Goal: Complete application form

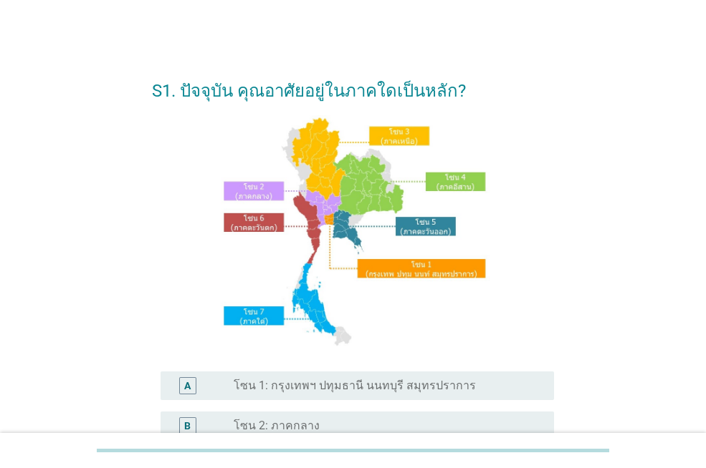
scroll to position [143, 0]
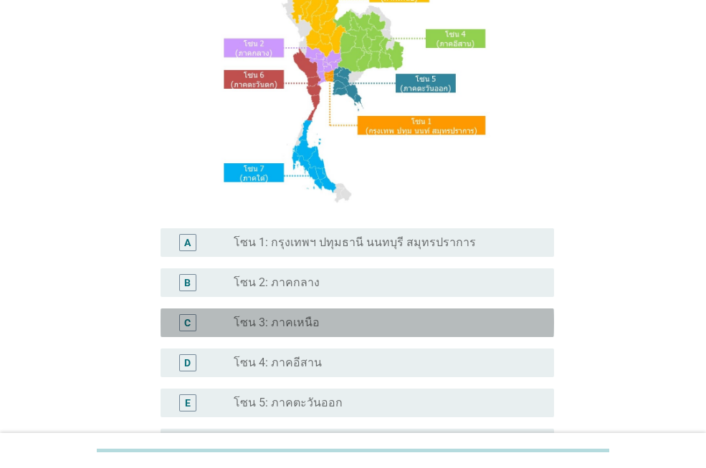
click at [328, 317] on div "radio_button_unchecked โซน 3: ภาคเหนือ" at bounding box center [382, 323] width 297 height 14
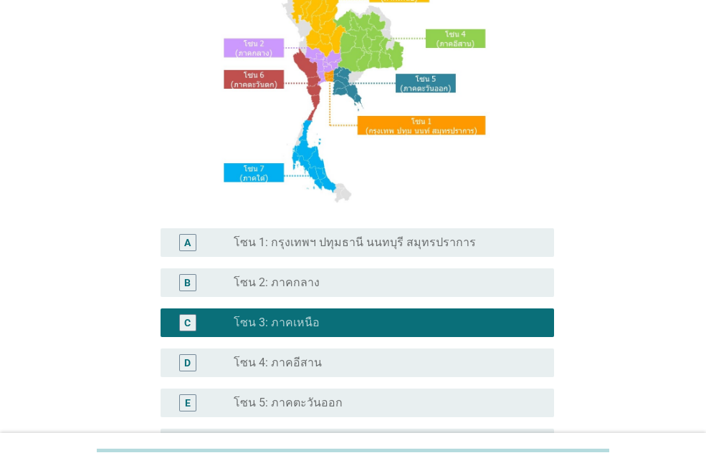
scroll to position [357, 0]
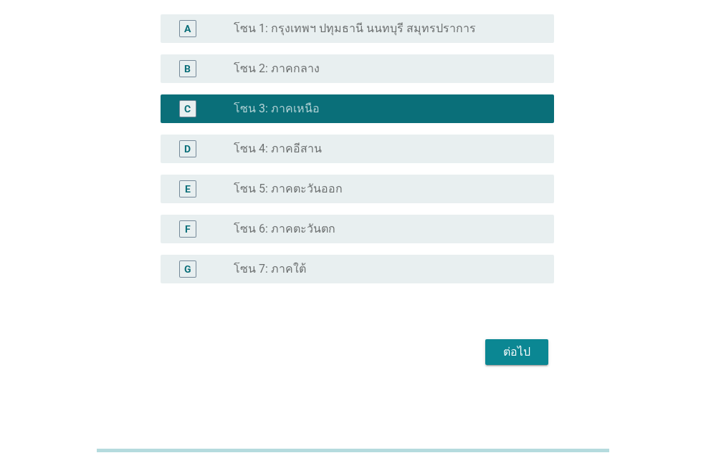
click at [506, 347] on div "ต่อไป" at bounding box center [516, 352] width 40 height 17
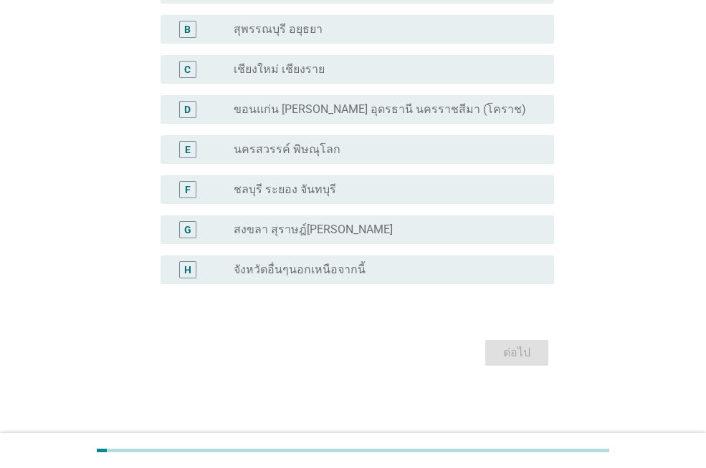
scroll to position [0, 0]
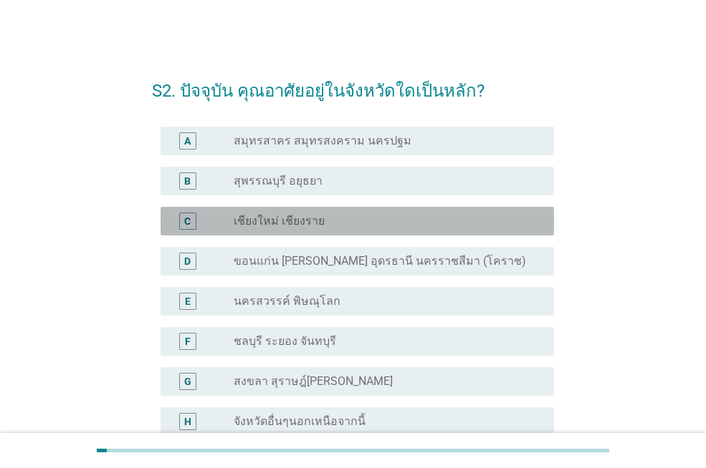
click at [425, 213] on div "radio_button_unchecked เชียงใหม่ เชียงราย" at bounding box center [388, 221] width 309 height 17
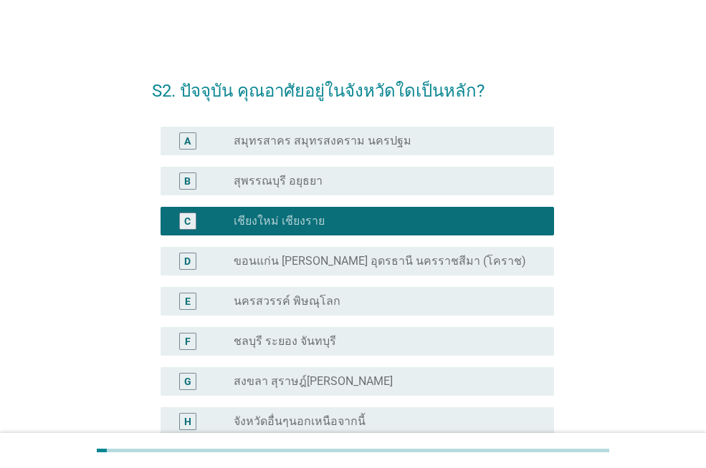
scroll to position [152, 0]
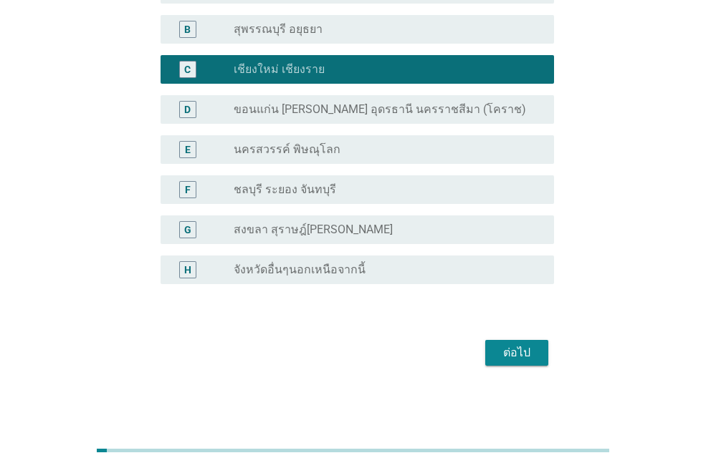
click at [520, 353] on div "ต่อไป" at bounding box center [516, 353] width 40 height 17
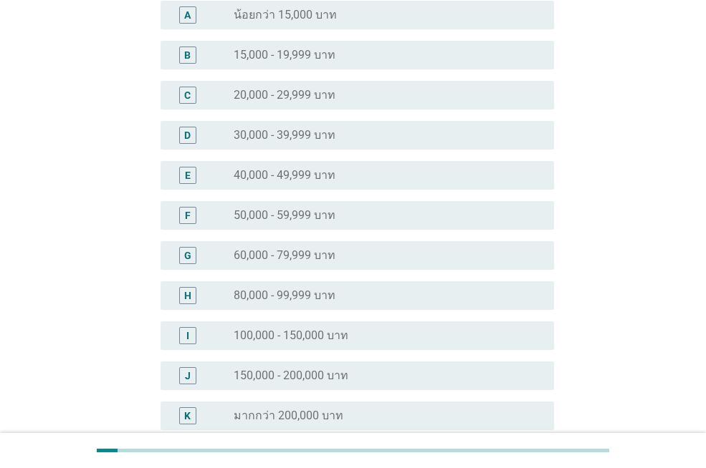
scroll to position [0, 0]
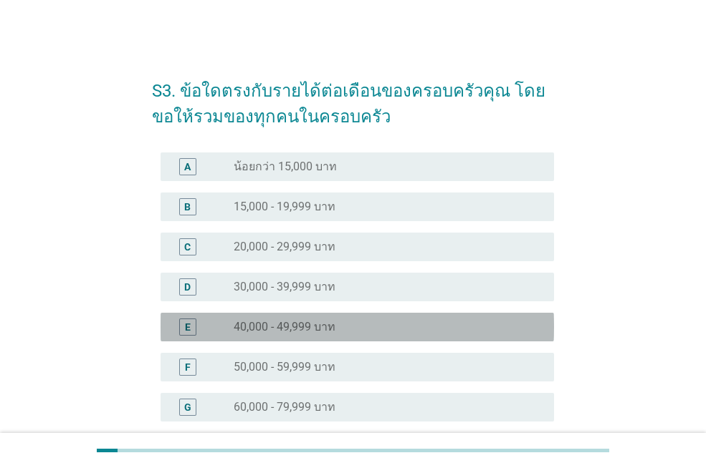
click at [335, 320] on label "40,000 - 49,999 บาท" at bounding box center [285, 327] width 102 height 14
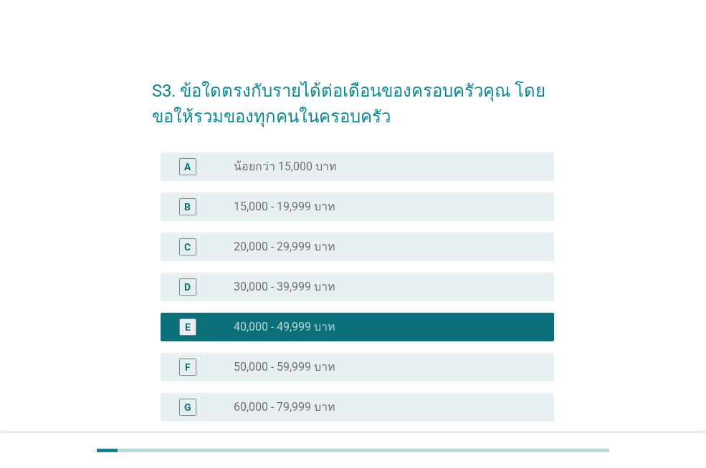
scroll to position [287, 0]
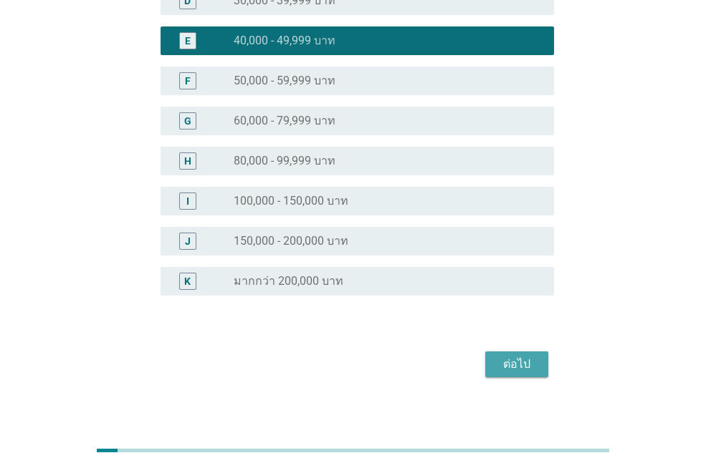
click at [515, 357] on div "ต่อไป" at bounding box center [516, 364] width 40 height 17
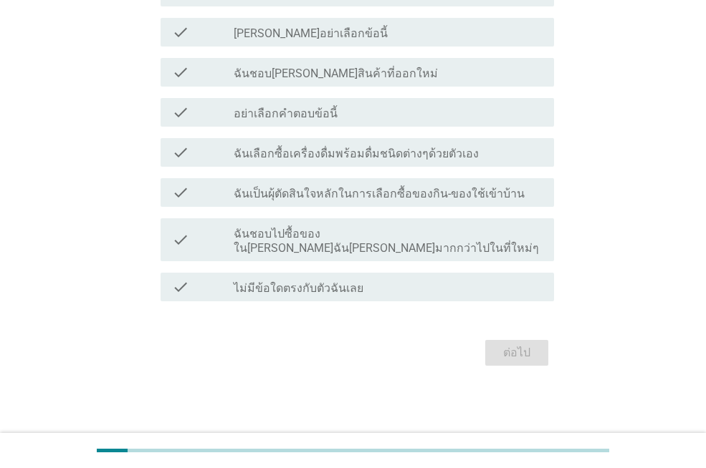
scroll to position [0, 0]
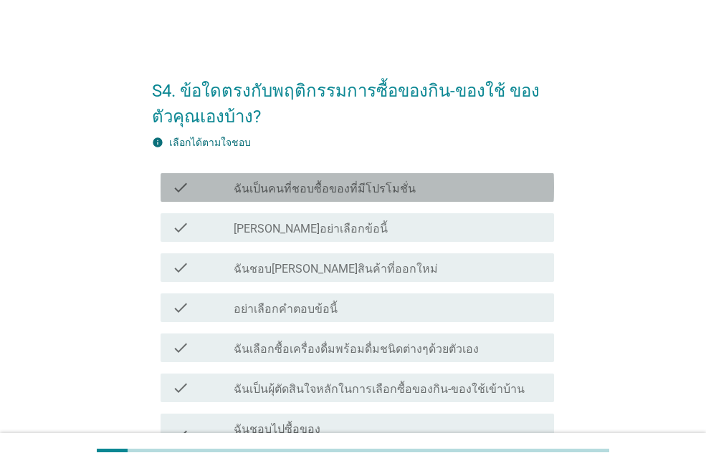
click at [442, 191] on div "check_box_outline_blank ฉันเป็นคนที่ชอบซื้อของที่มีโปรโมชั่น" at bounding box center [388, 187] width 309 height 17
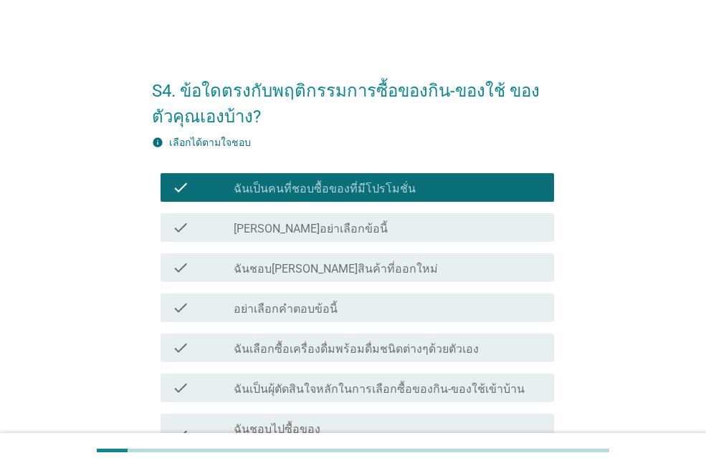
scroll to position [72, 0]
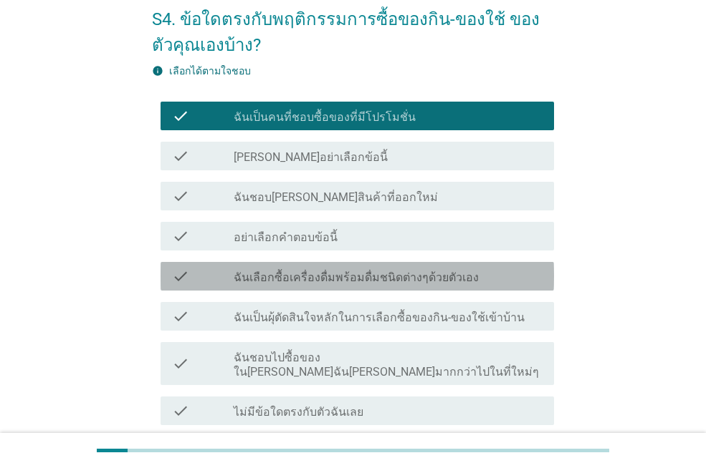
click at [479, 281] on div "check_box_outline_blank ฉันเลือกซื้อเครื่องดื่มพร้อมดื่มชนิดต่างๆด้วยตัวเอง" at bounding box center [388, 276] width 309 height 17
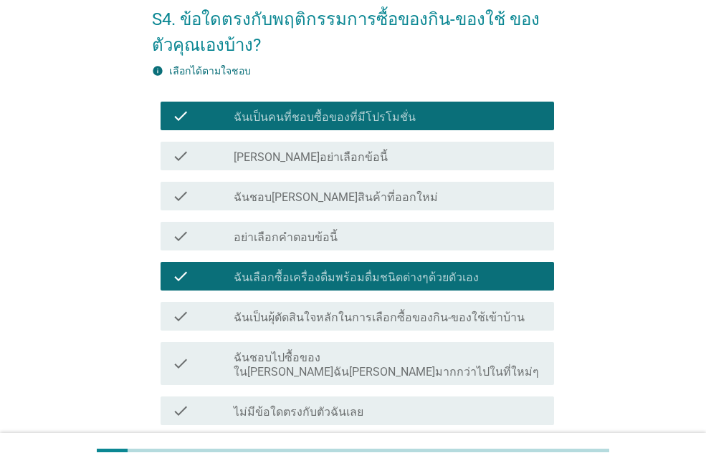
scroll to position [143, 0]
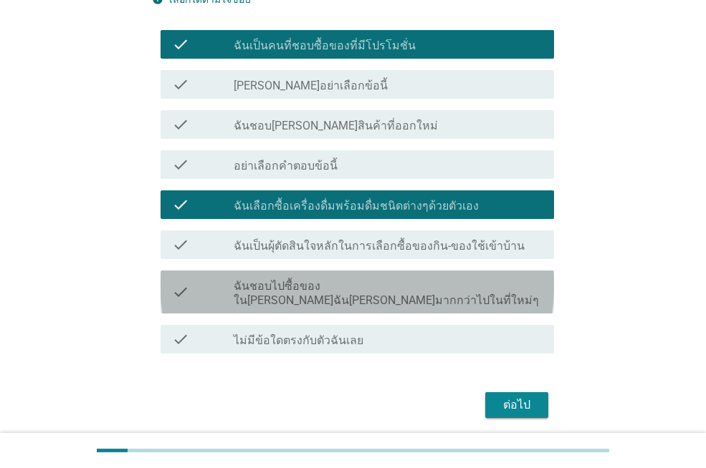
click at [390, 287] on label "ฉันชอบไปซื้อของใน[PERSON_NAME]ฉัน[PERSON_NAME]มากกว่าไปในที่ใหม่ๆ" at bounding box center [388, 293] width 309 height 29
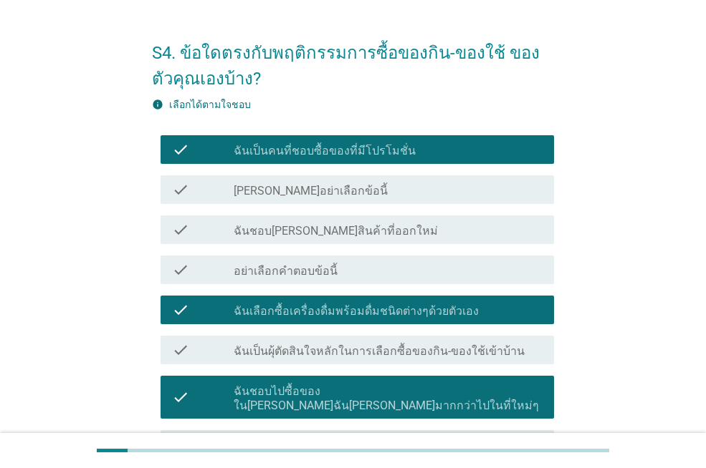
scroll to position [181, 0]
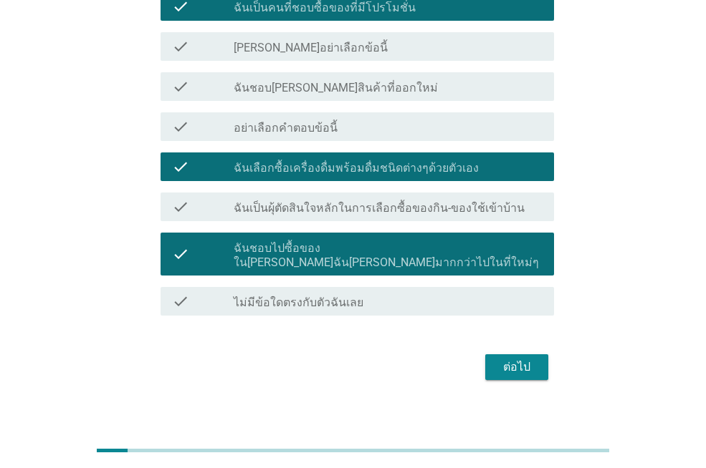
click at [528, 359] on div "ต่อไป" at bounding box center [516, 367] width 40 height 17
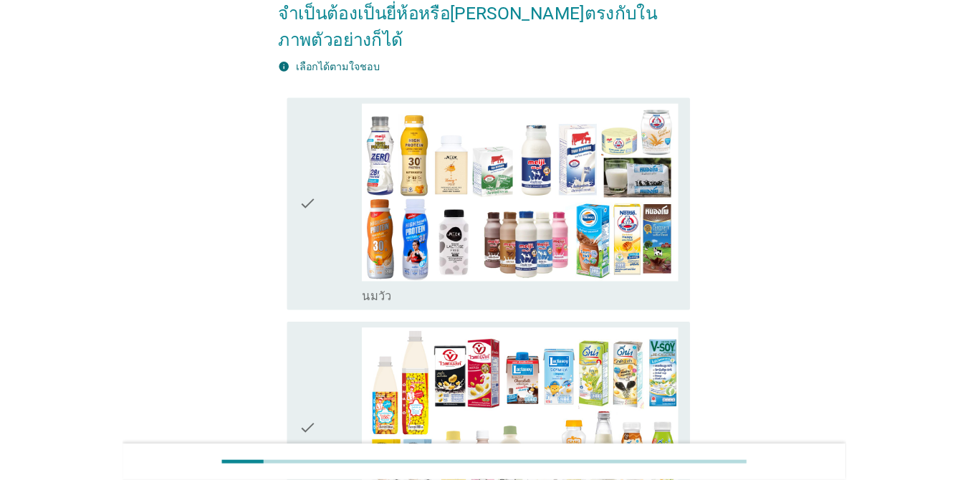
scroll to position [0, 0]
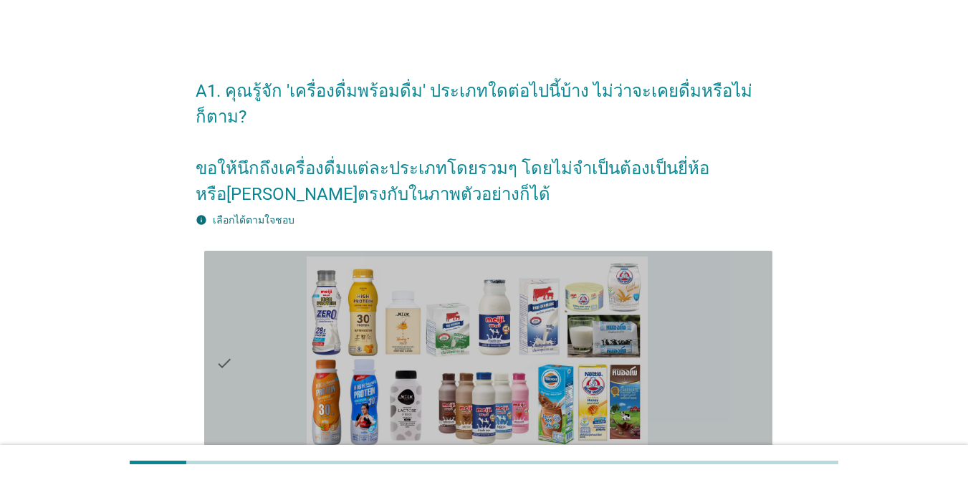
click at [658, 308] on div "check_box_outline_blank [PERSON_NAME]" at bounding box center [534, 363] width 454 height 214
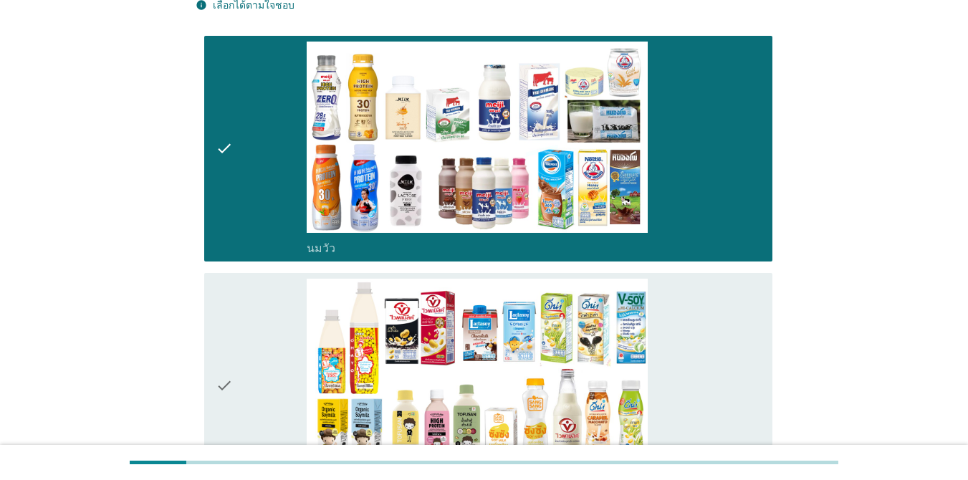
scroll to position [358, 0]
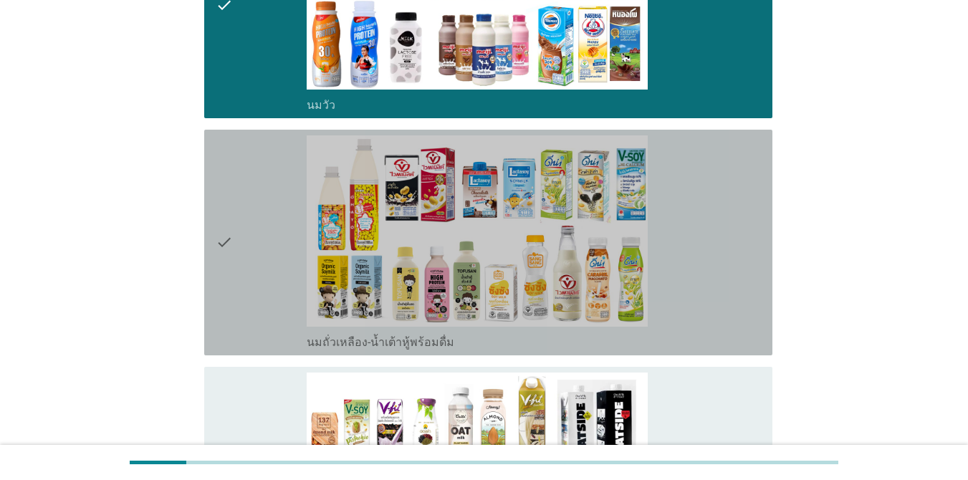
click at [705, 268] on div "check_box_outline_blank นมถั่วเหลือง-น้ำเต้าหู้พร้อมดื่ม" at bounding box center [534, 242] width 454 height 214
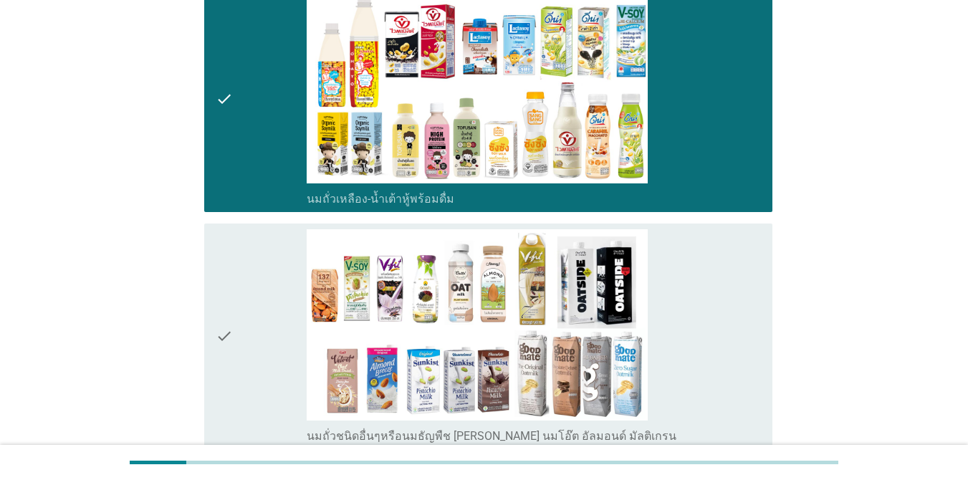
scroll to position [645, 0]
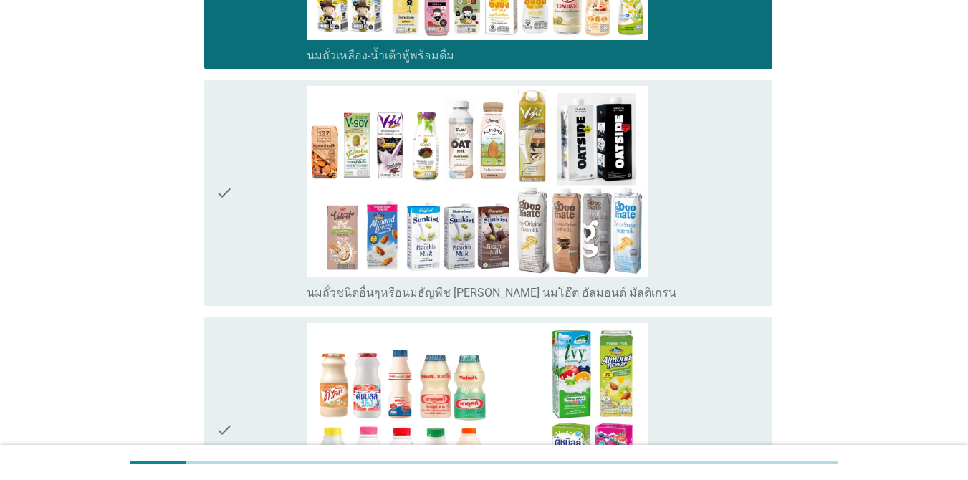
click at [701, 387] on div "check_box_outline_blank นมเปรี้ยว" at bounding box center [534, 430] width 454 height 214
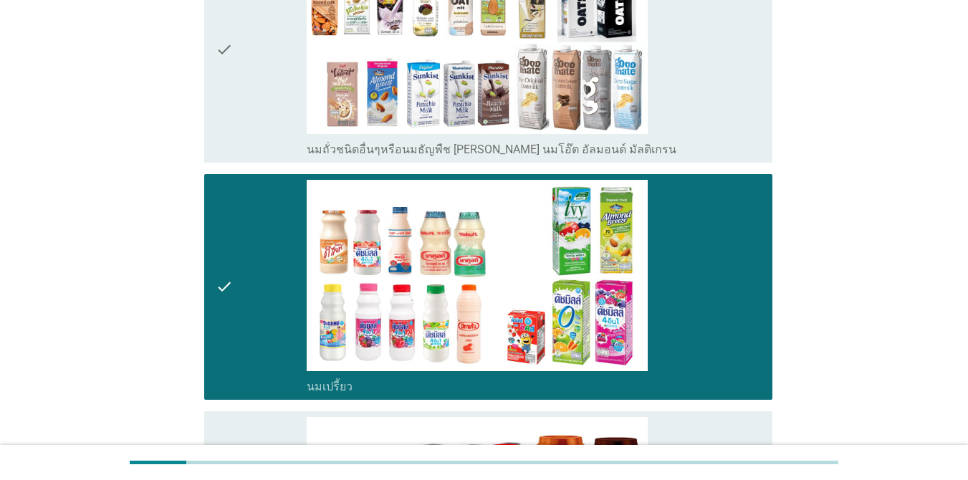
scroll to position [931, 0]
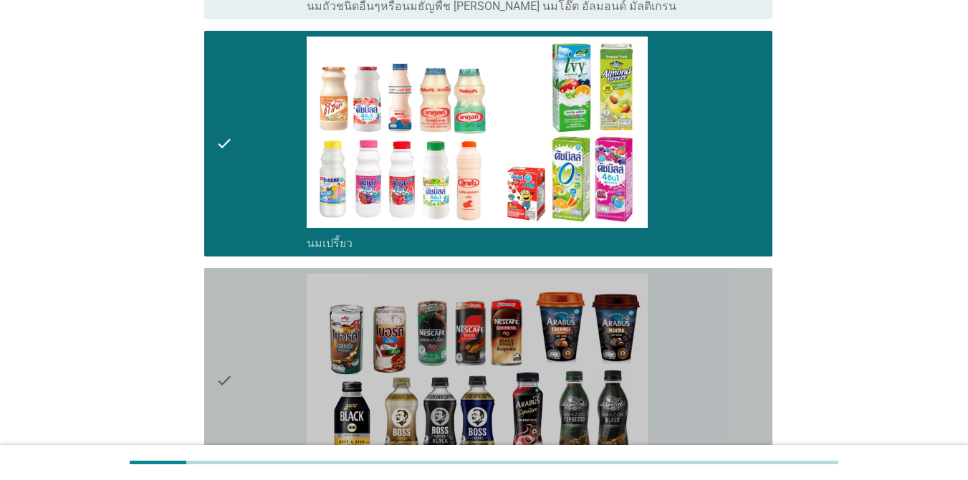
click at [680, 362] on div "check_box_outline_blank กาแฟพร้อมดื่ม" at bounding box center [534, 381] width 454 height 214
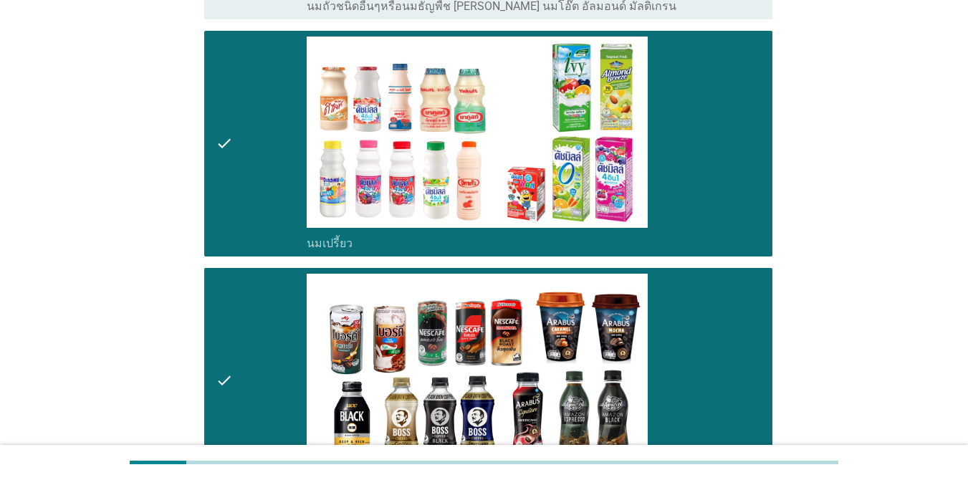
scroll to position [1146, 0]
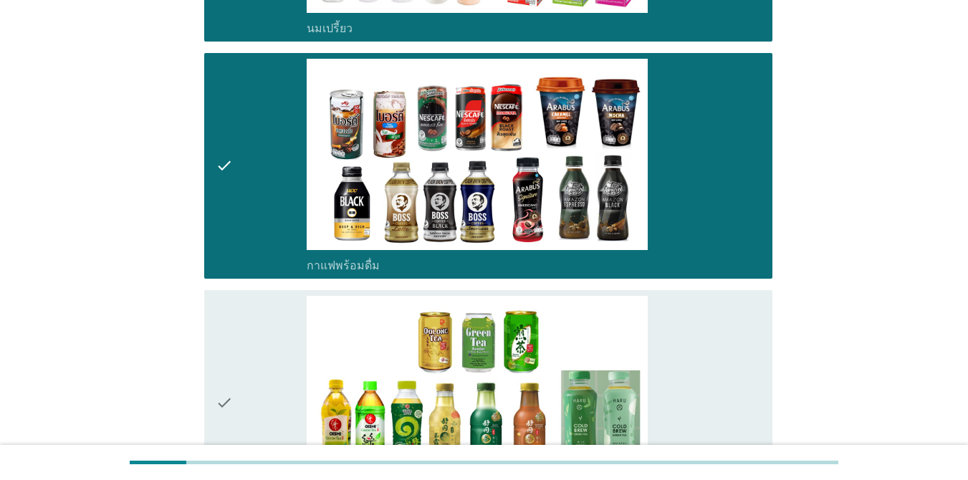
click at [692, 375] on div "check_box_outline_blank ชาพร้อมดื่ม" at bounding box center [534, 403] width 454 height 214
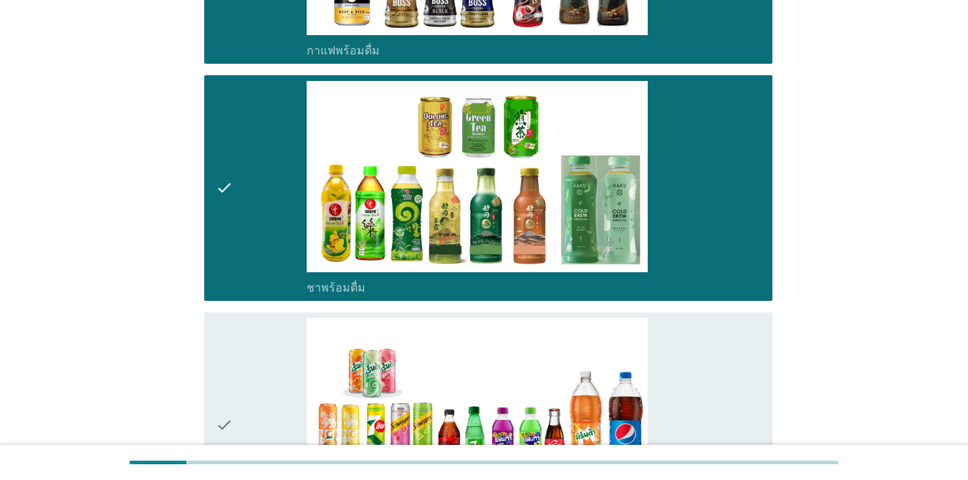
scroll to position [1504, 0]
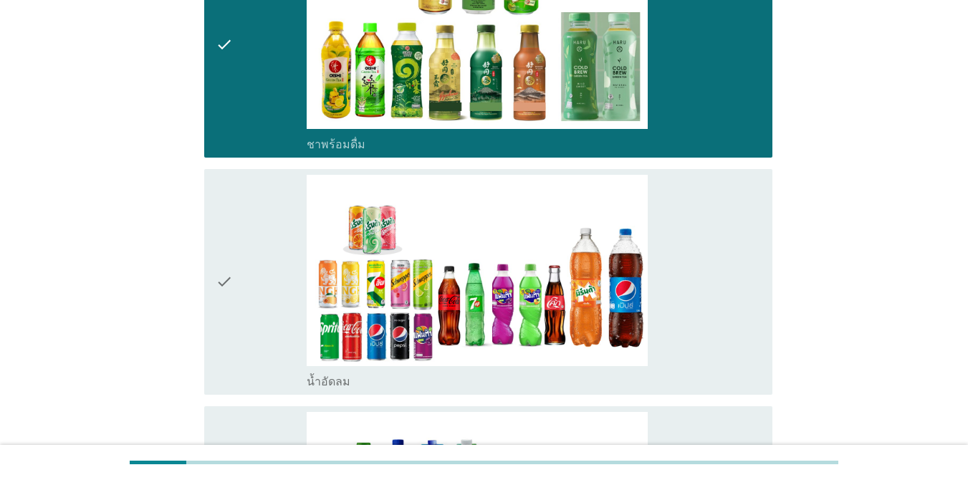
click at [698, 302] on div "check_box_outline_blank น้ำอัดลม" at bounding box center [534, 282] width 454 height 214
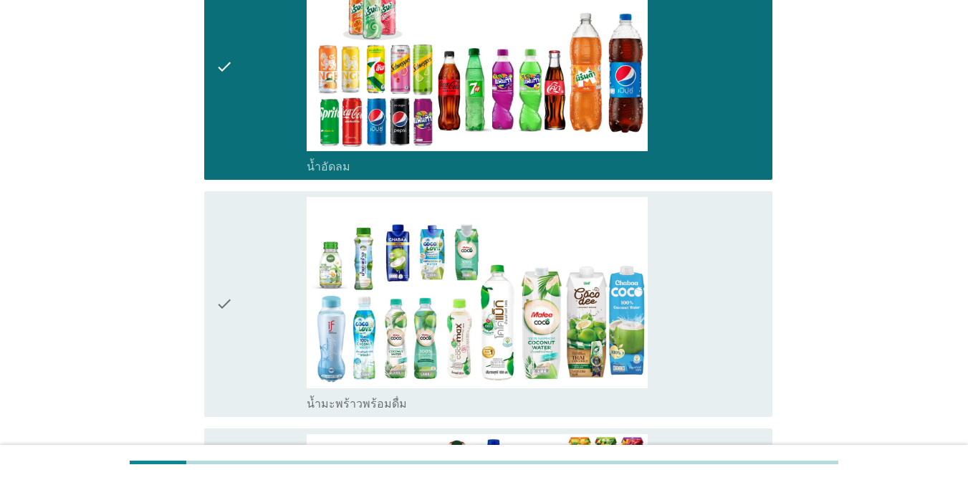
scroll to position [1934, 0]
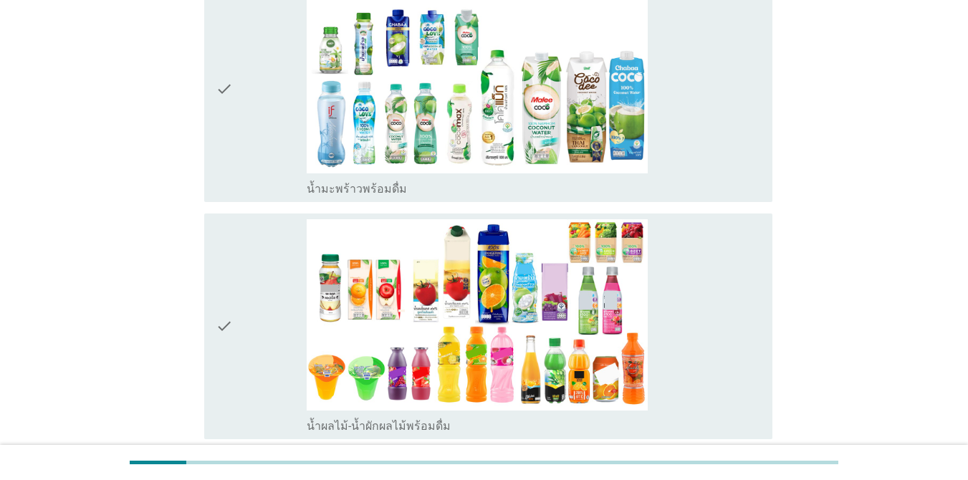
click at [705, 316] on div "check_box_outline_blank น้ำผลไม้-น้ำผักผลไม้พร้อมดื่ม" at bounding box center [534, 326] width 454 height 214
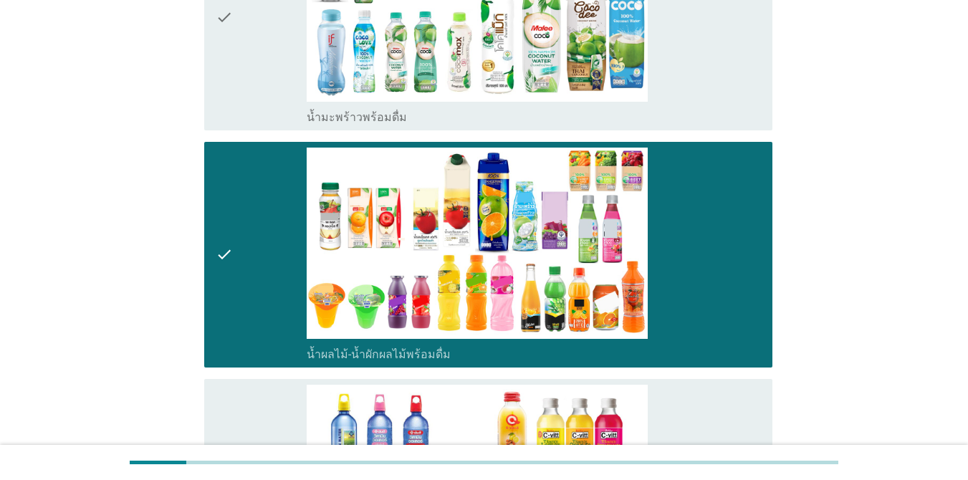
scroll to position [2220, 0]
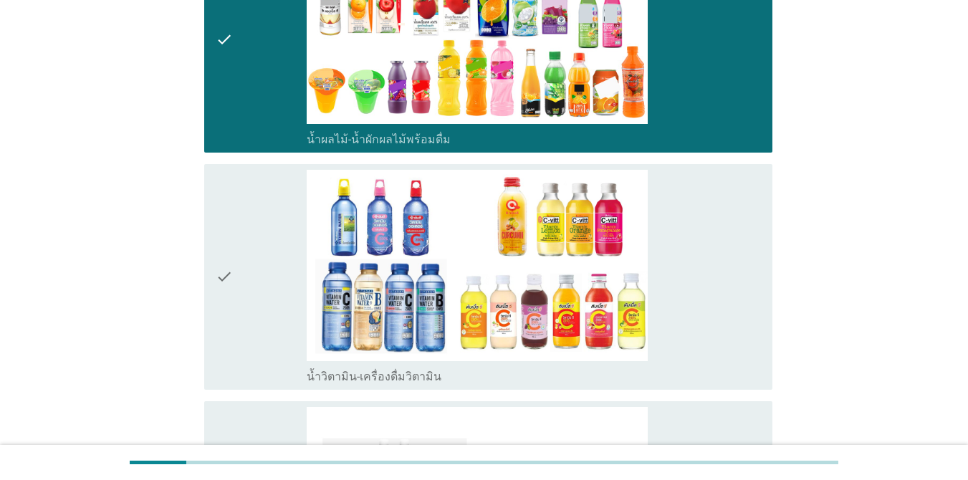
click at [698, 276] on div "check_box_outline_blank น้ำวิตามิน-เครื่องดื่มวิตามิน" at bounding box center [534, 277] width 454 height 214
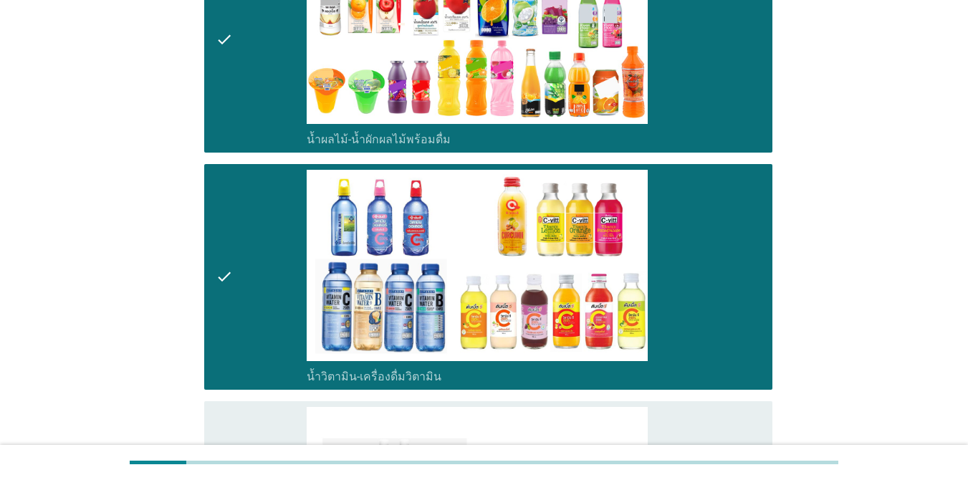
scroll to position [2435, 0]
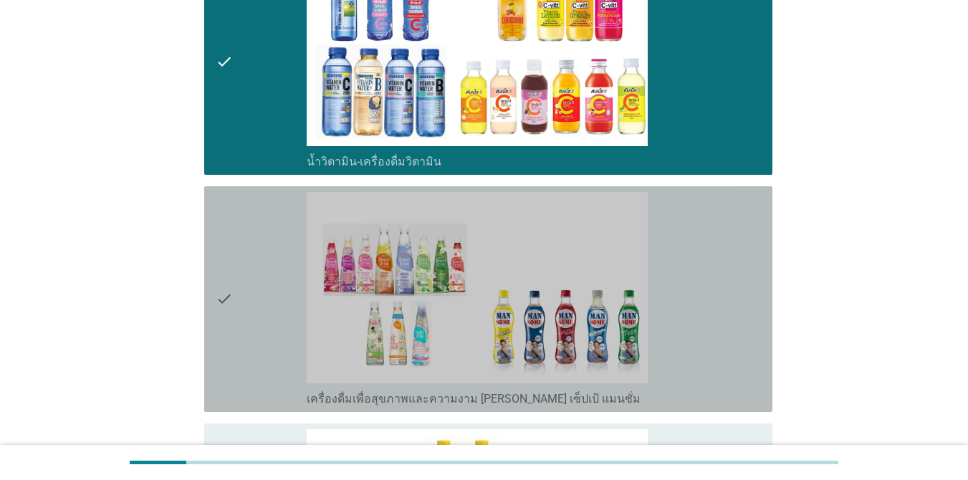
click at [700, 292] on div "check_box_outline_blank เครื่องดื่มเพื่อสุขภาพและความงาม [PERSON_NAME] เซ็ปเป้ …" at bounding box center [534, 299] width 454 height 214
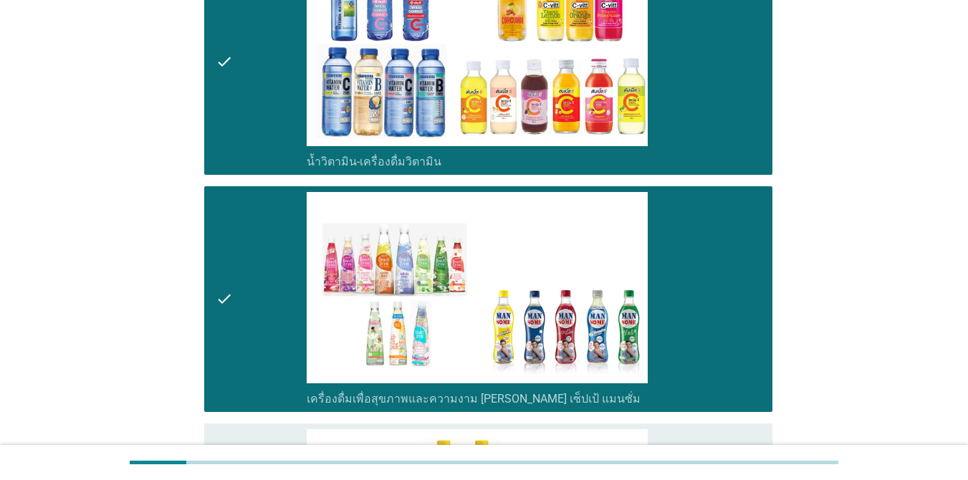
scroll to position [2579, 0]
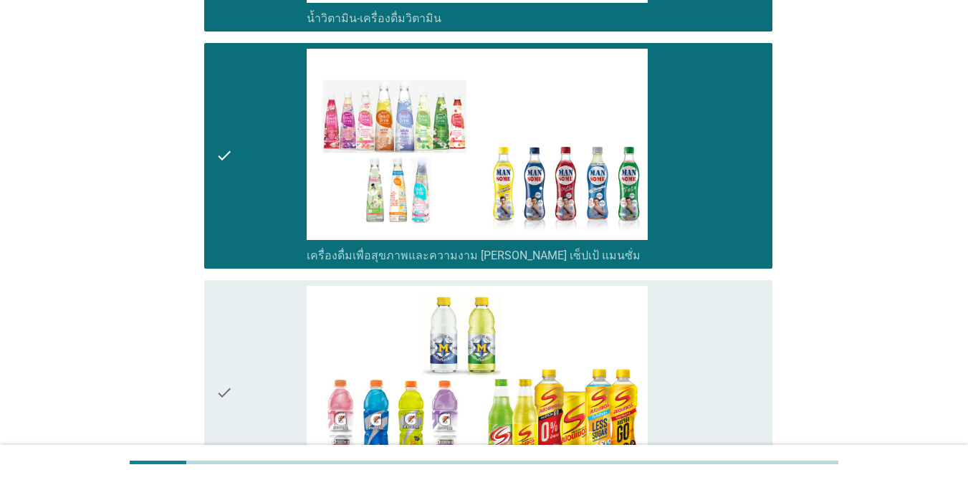
click at [676, 390] on div "check_box_outline_blank เครื่องดื่มเกลือแร่" at bounding box center [534, 393] width 454 height 214
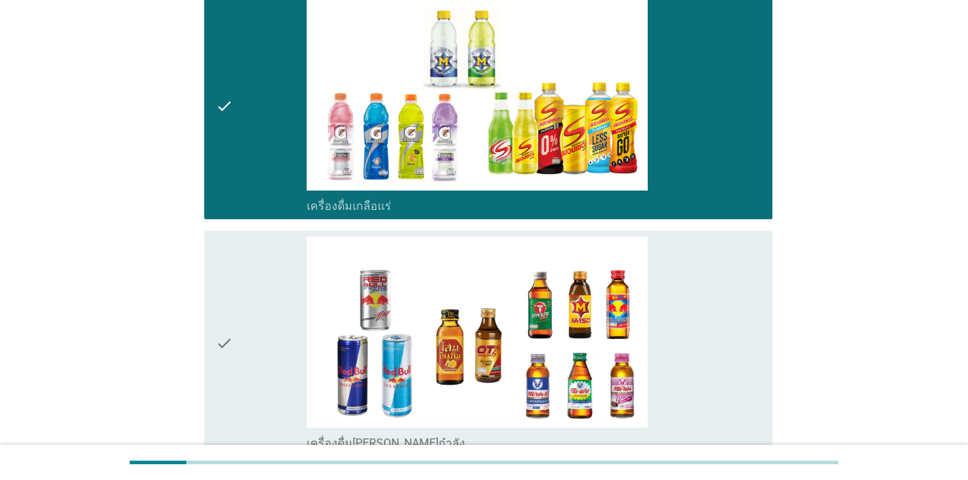
scroll to position [2937, 0]
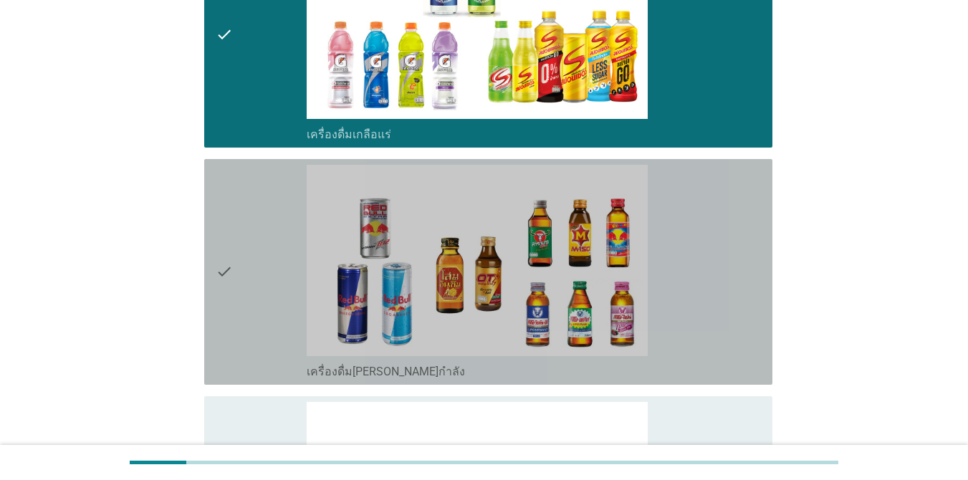
click at [675, 270] on div "check_box_outline_blank เครื่องดื่ม[PERSON_NAME]กำลัง" at bounding box center [534, 272] width 454 height 214
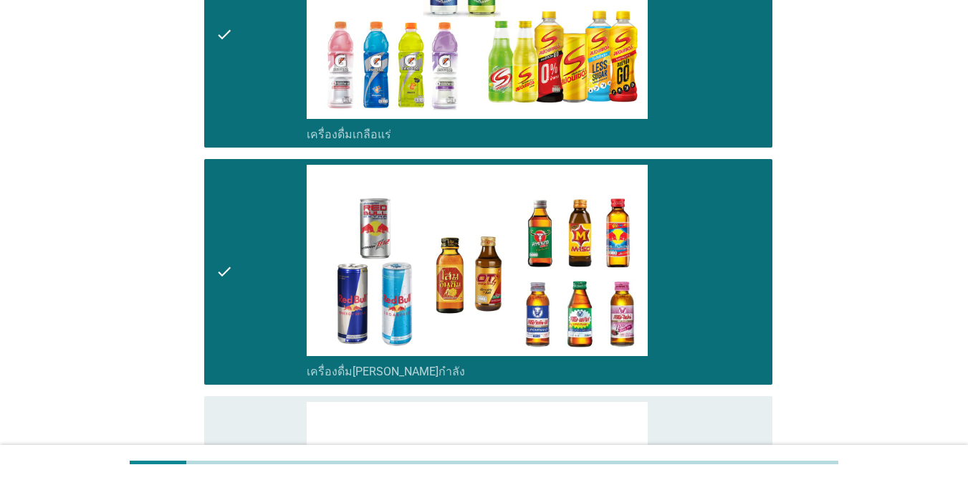
scroll to position [3223, 0]
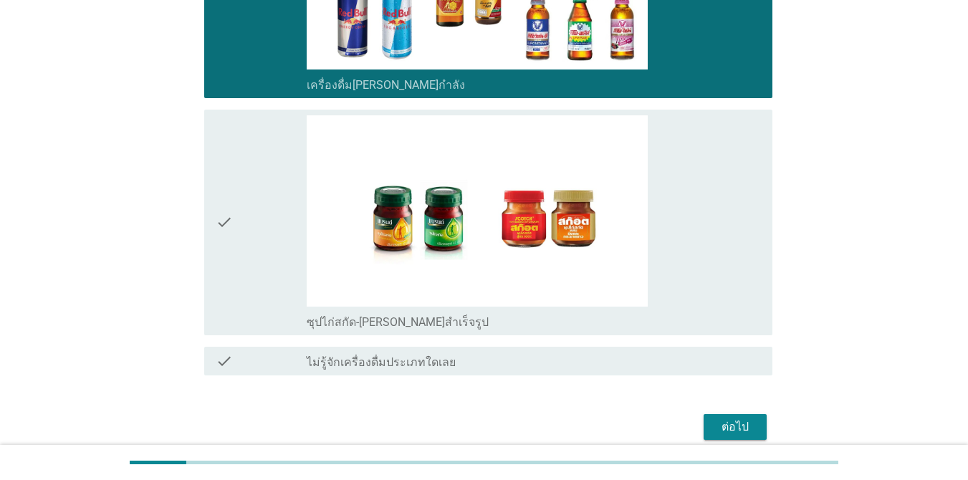
click at [663, 223] on div "check_box_outline_blank ซุปไก่สกัด-[PERSON_NAME]สำเร็จรูป" at bounding box center [534, 222] width 454 height 214
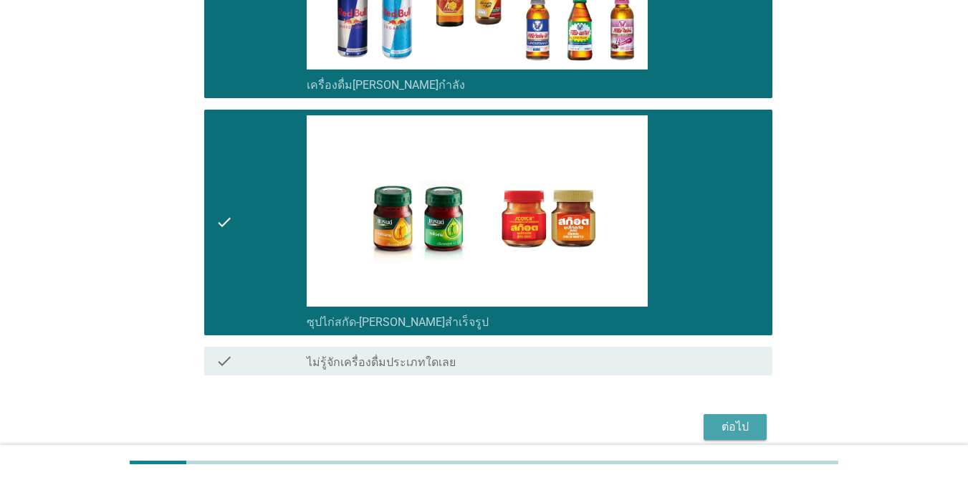
click at [705, 414] on button "ต่อไป" at bounding box center [734, 427] width 63 height 26
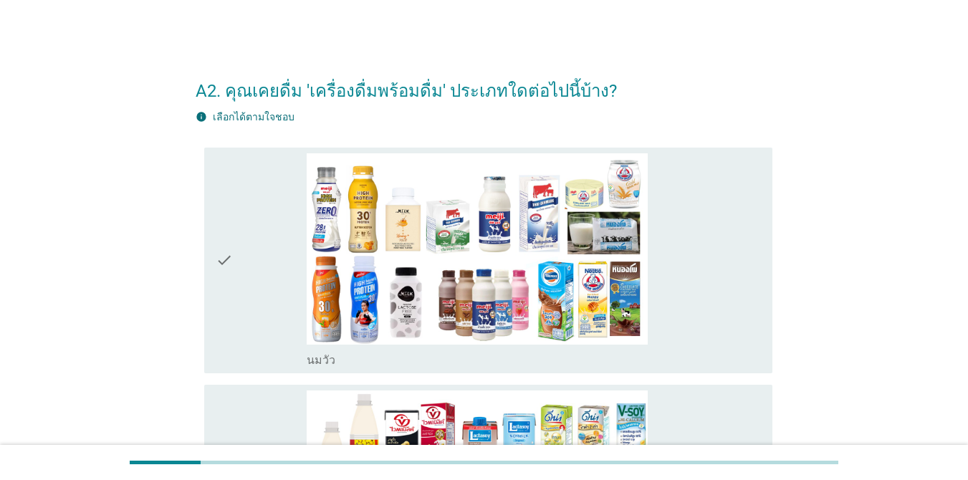
click at [688, 267] on div "check_box_outline_blank [PERSON_NAME]" at bounding box center [534, 260] width 454 height 214
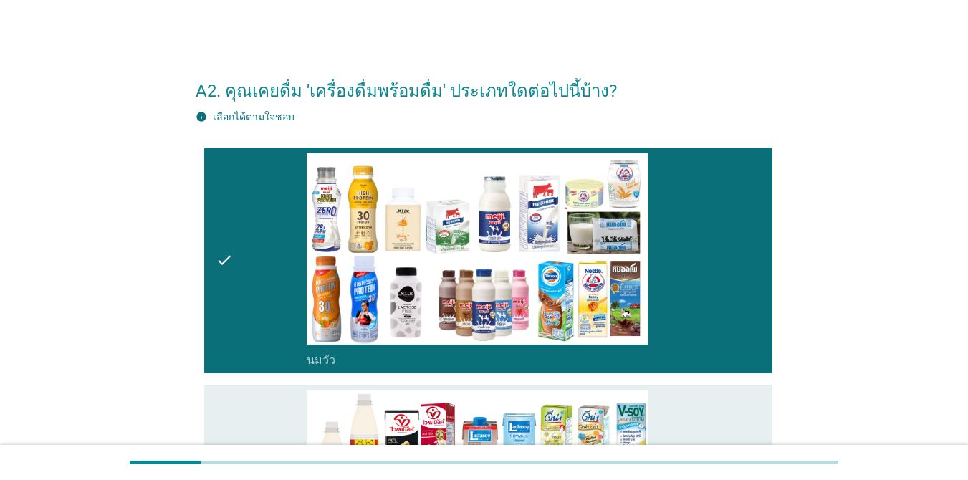
scroll to position [215, 0]
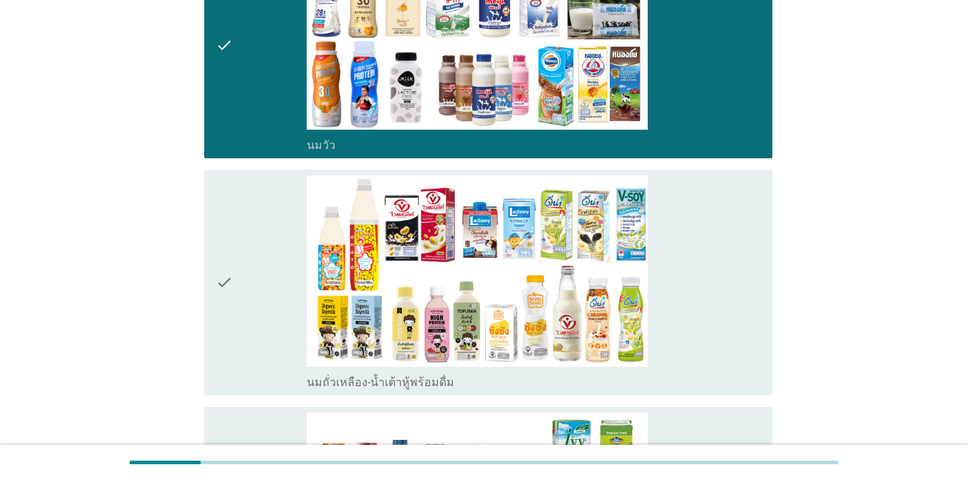
click at [699, 293] on div "check_box_outline_blank นมถั่วเหลือง-น้ำเต้าหู้พร้อมดื่ม" at bounding box center [534, 282] width 454 height 214
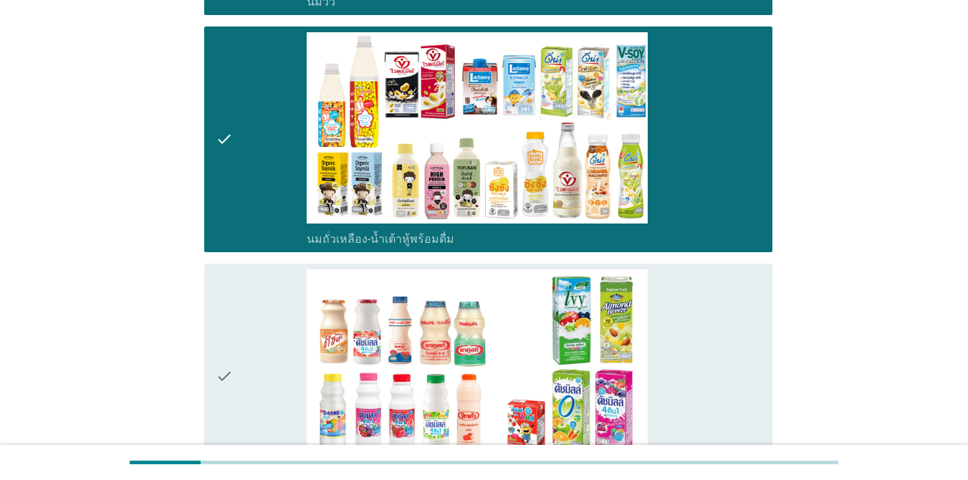
scroll to position [573, 0]
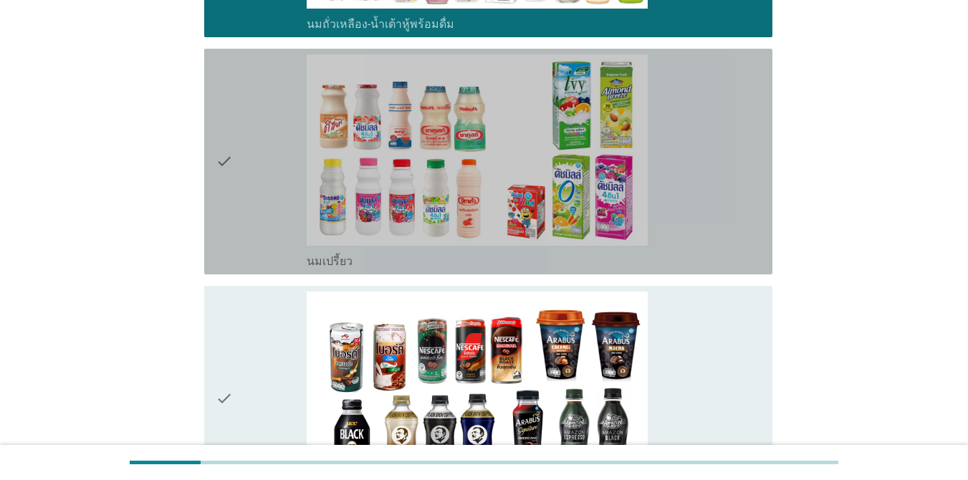
click at [680, 161] on div "check_box_outline_blank นมเปรี้ยว" at bounding box center [534, 161] width 454 height 214
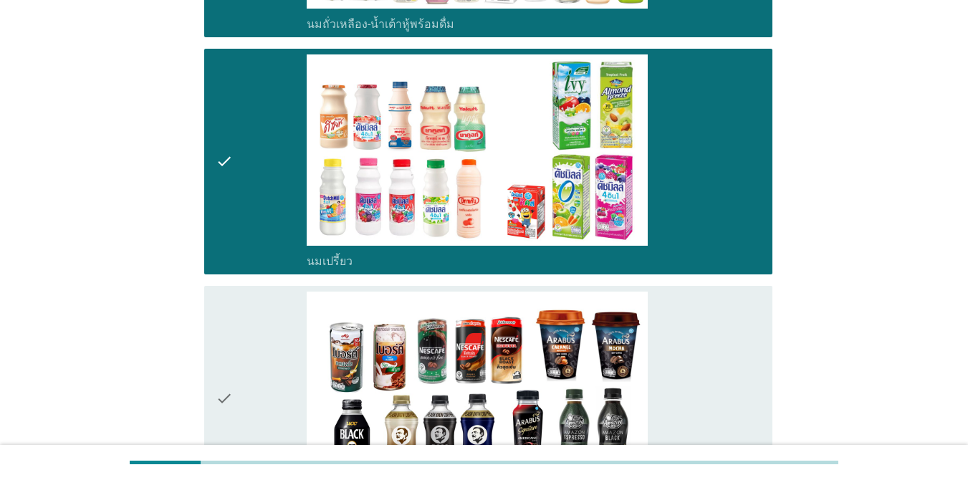
scroll to position [716, 0]
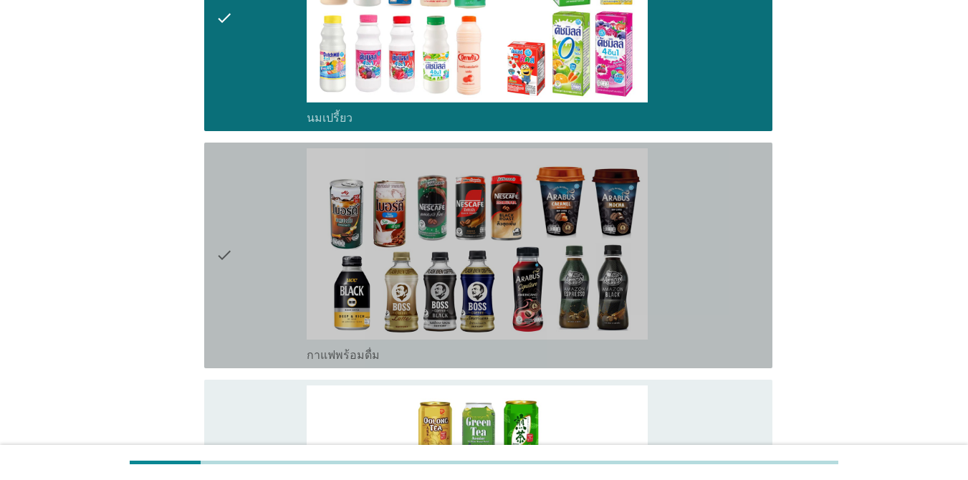
click at [677, 217] on div "check_box_outline_blank กาแฟพร้อมดื่ม" at bounding box center [534, 255] width 454 height 214
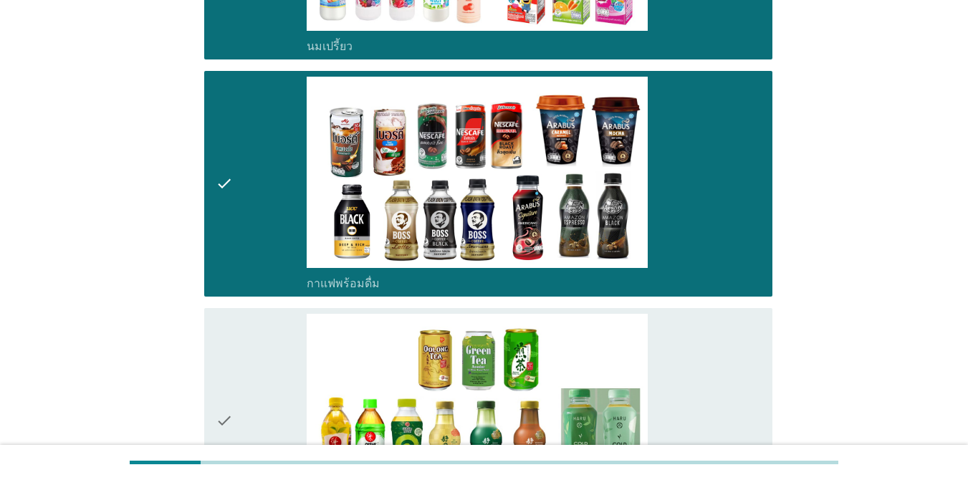
scroll to position [931, 0]
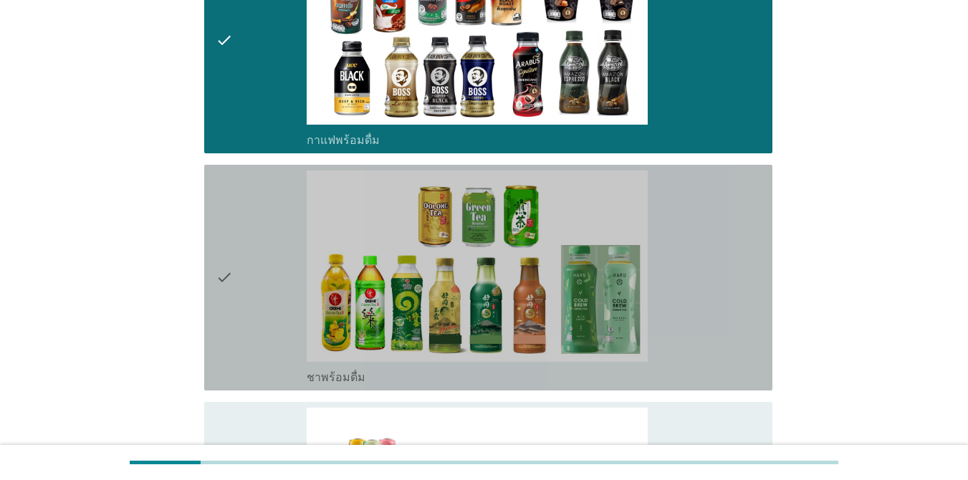
click at [692, 289] on div "check_box_outline_blank ชาพร้อมดื่ม" at bounding box center [534, 277] width 454 height 214
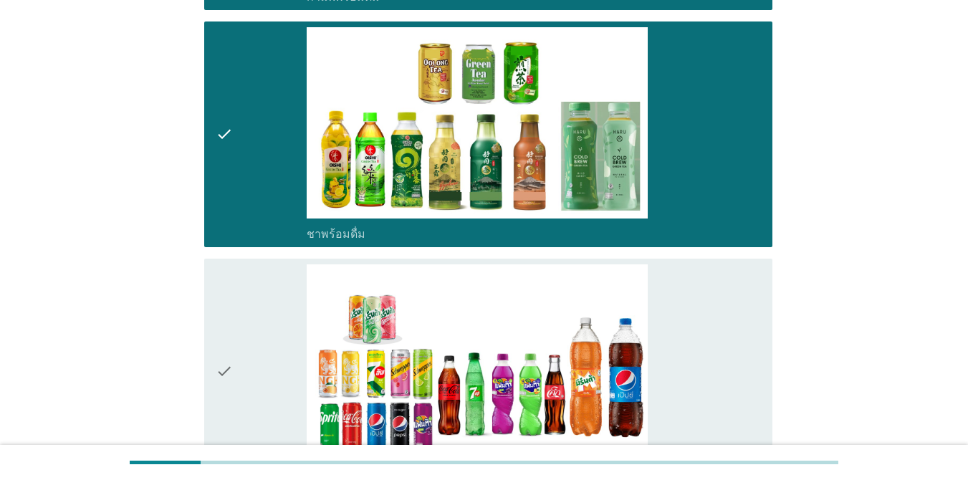
scroll to position [1146, 0]
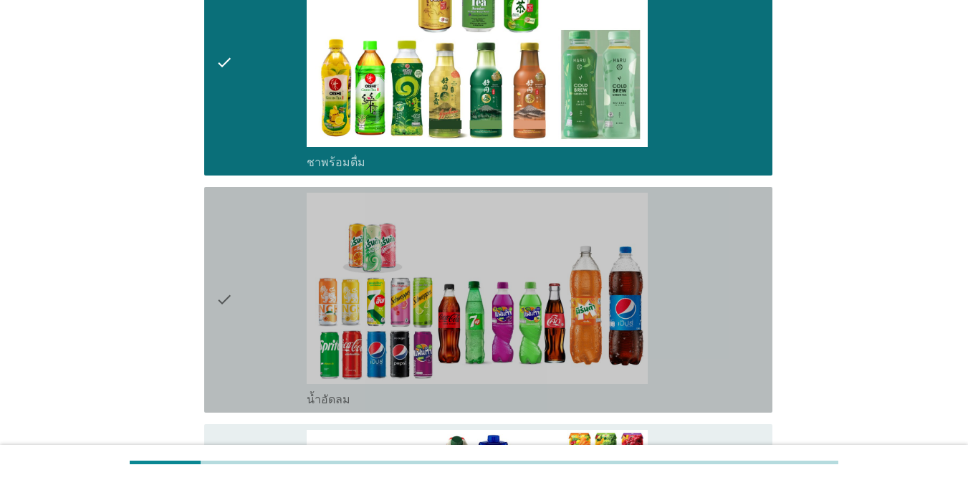
click at [689, 302] on div "check_box_outline_blank น้ำอัดลม" at bounding box center [534, 300] width 454 height 214
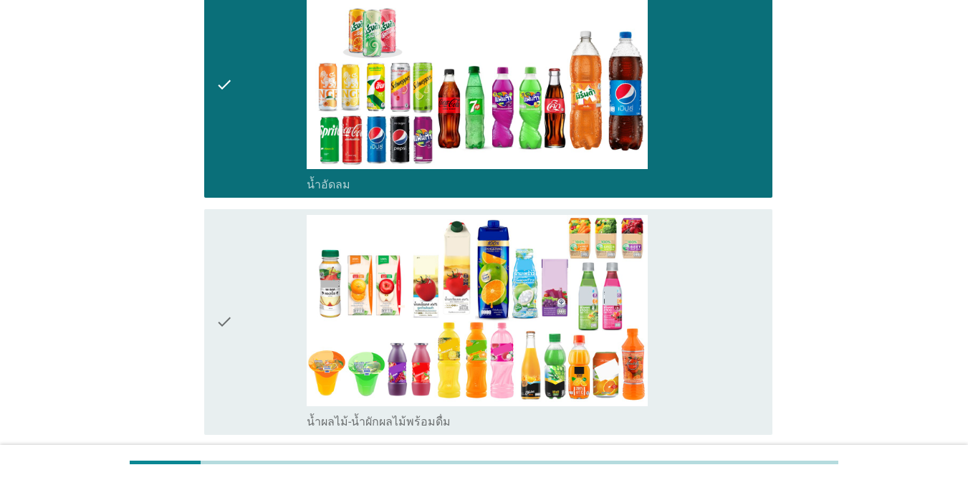
scroll to position [1433, 0]
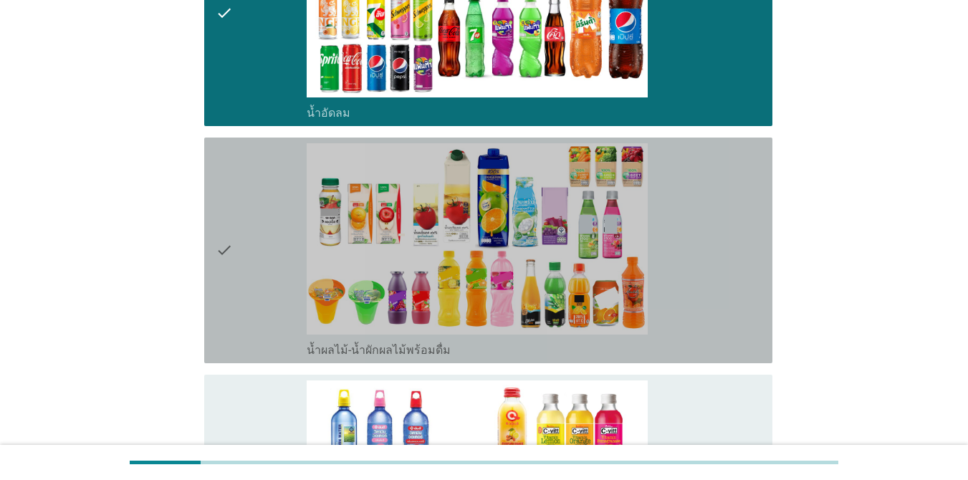
click at [685, 284] on div "check_box_outline_blank น้ำผลไม้-น้ำผักผลไม้พร้อมดื่ม" at bounding box center [534, 250] width 454 height 214
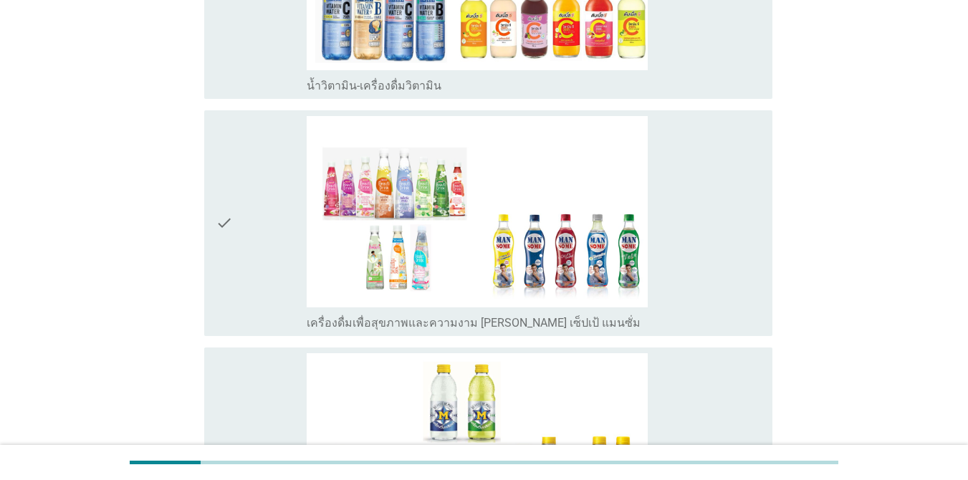
scroll to position [2077, 0]
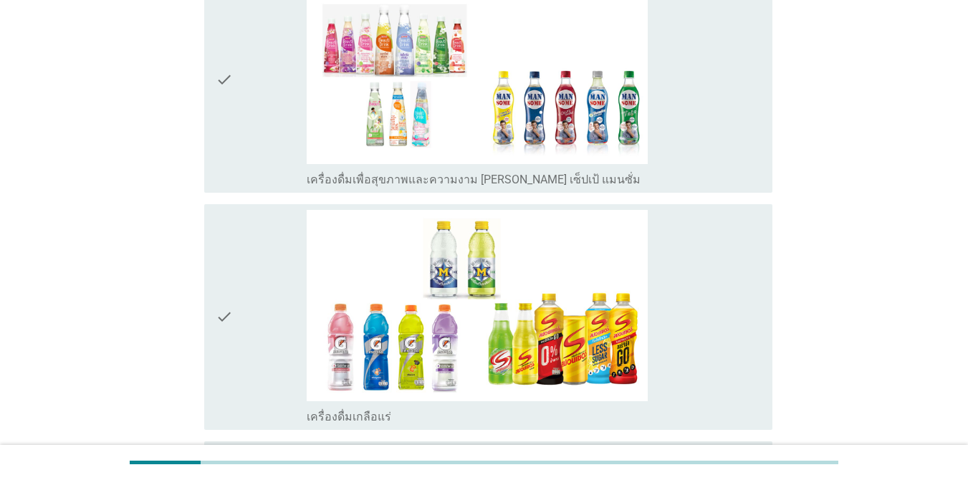
click at [658, 297] on div "check_box_outline_blank เครื่องดื่มเกลือแร่" at bounding box center [534, 317] width 454 height 214
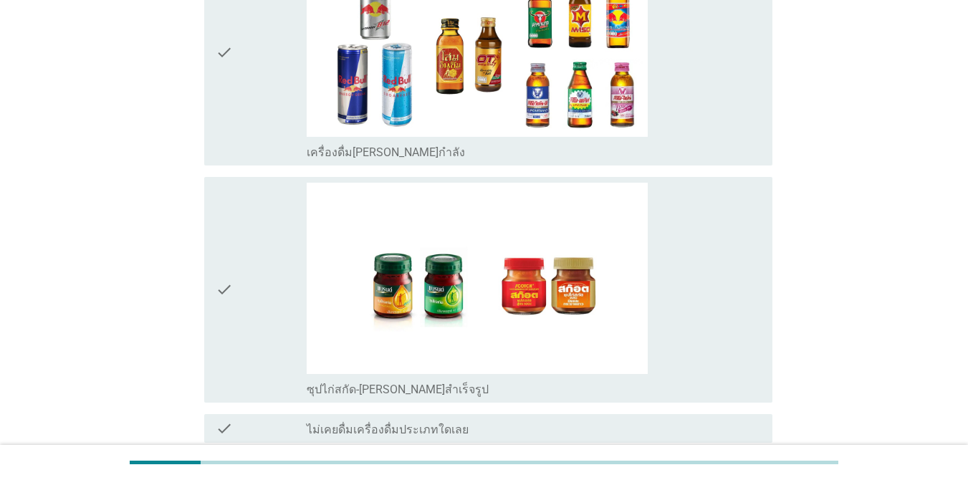
scroll to position [2708, 0]
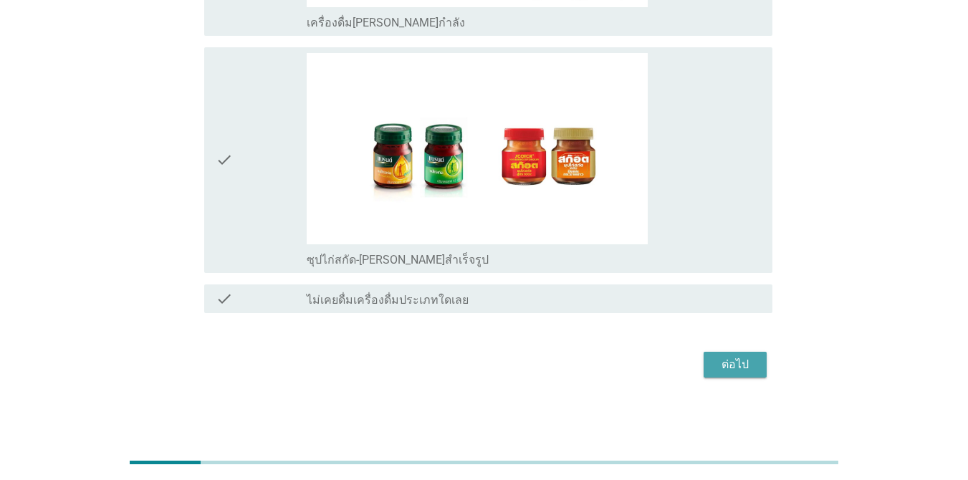
click at [705, 360] on div "ต่อไป" at bounding box center [735, 364] width 40 height 17
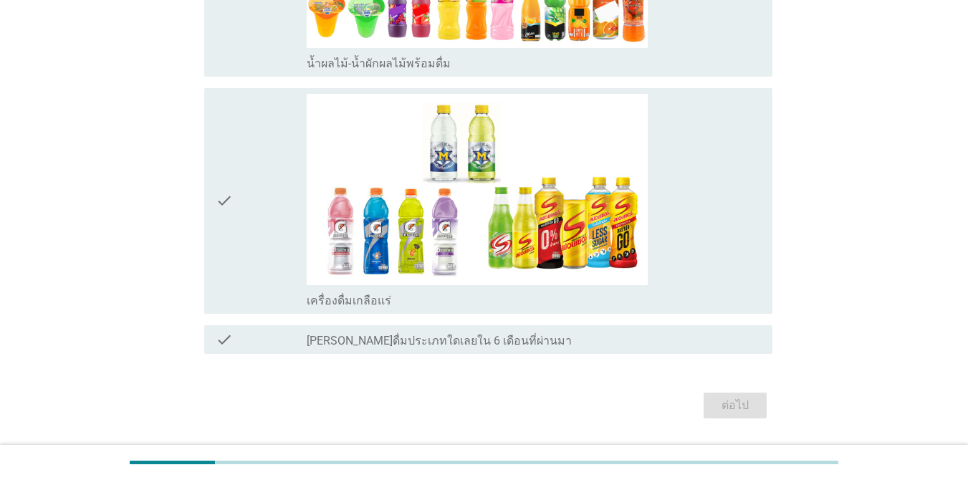
scroll to position [1760, 0]
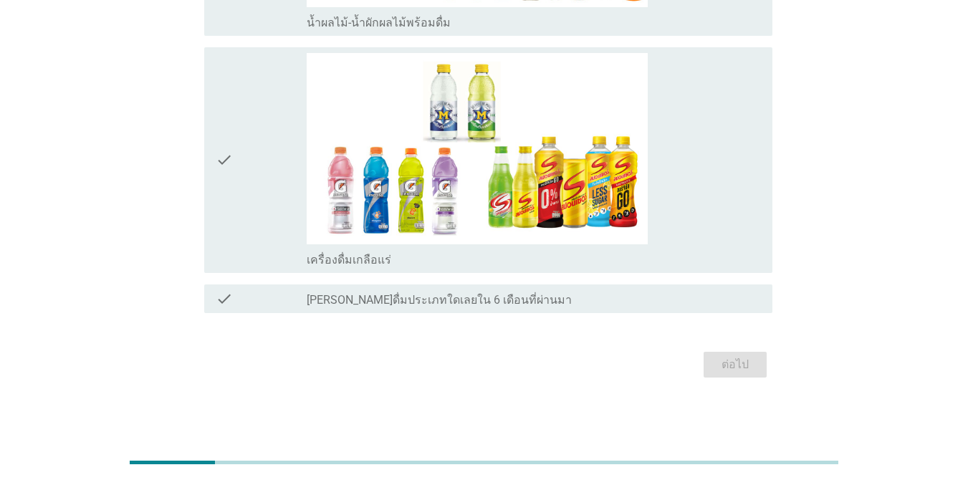
click at [463, 298] on label "[PERSON_NAME]ดื่มประเภทใดเลยใน 6 เดือนที่ผ่านมา" at bounding box center [439, 300] width 265 height 14
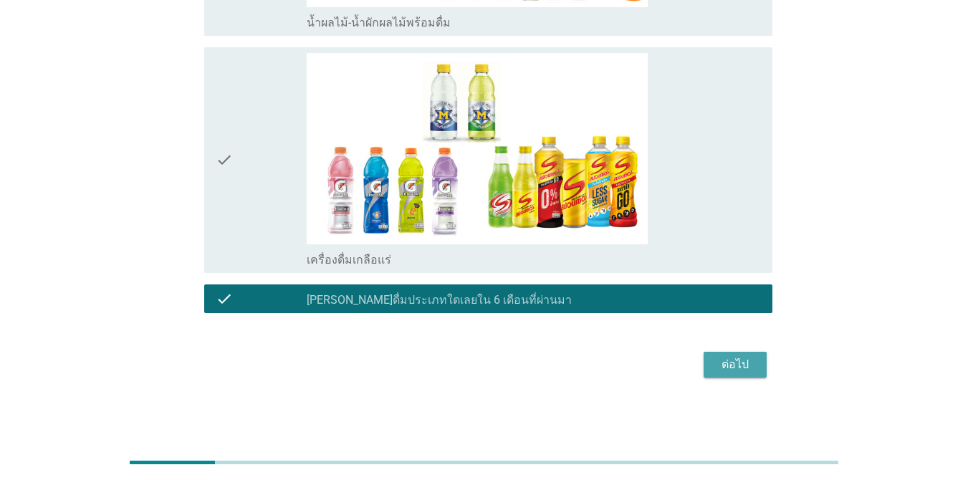
click at [705, 361] on div "ต่อไป" at bounding box center [735, 364] width 40 height 17
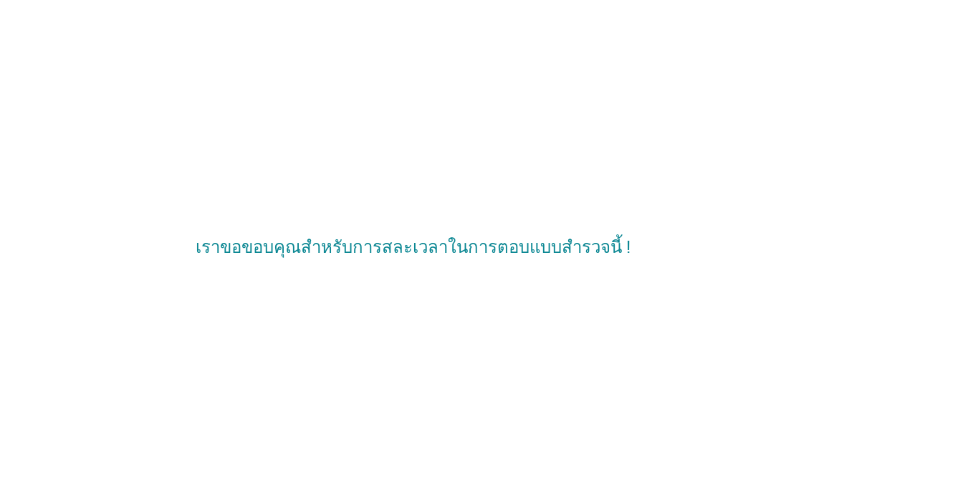
scroll to position [0, 0]
